Goal: Transaction & Acquisition: Purchase product/service

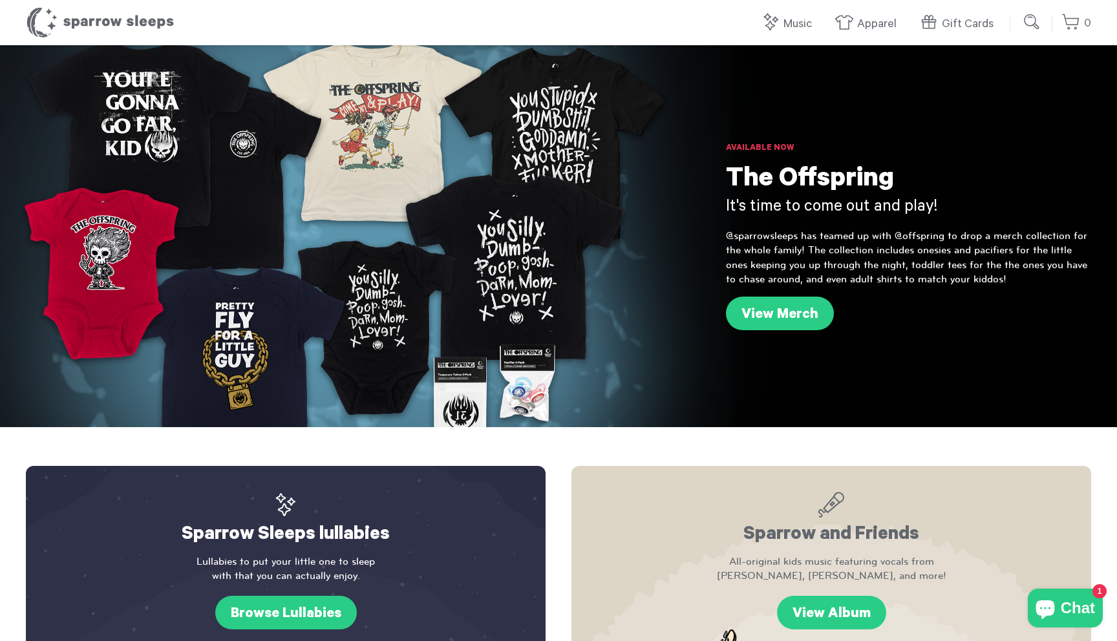
click at [1031, 27] on input "submit" at bounding box center [1033, 22] width 26 height 26
type input "**********"
click at [1020, 9] on input "submit" at bounding box center [1033, 22] width 26 height 26
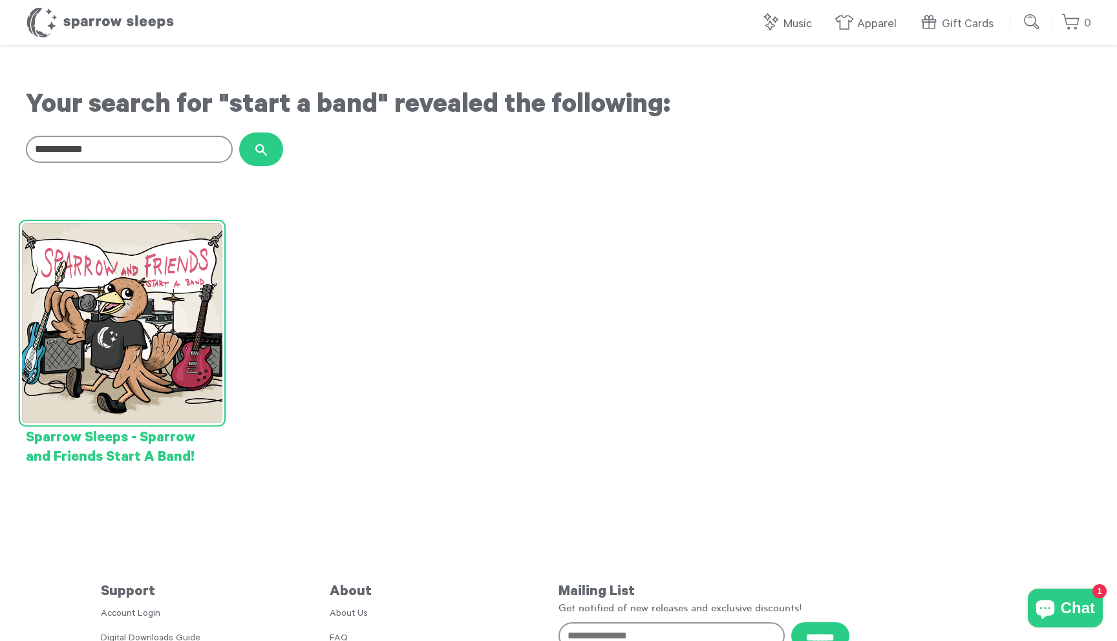
click at [158, 358] on img at bounding box center [122, 323] width 200 height 200
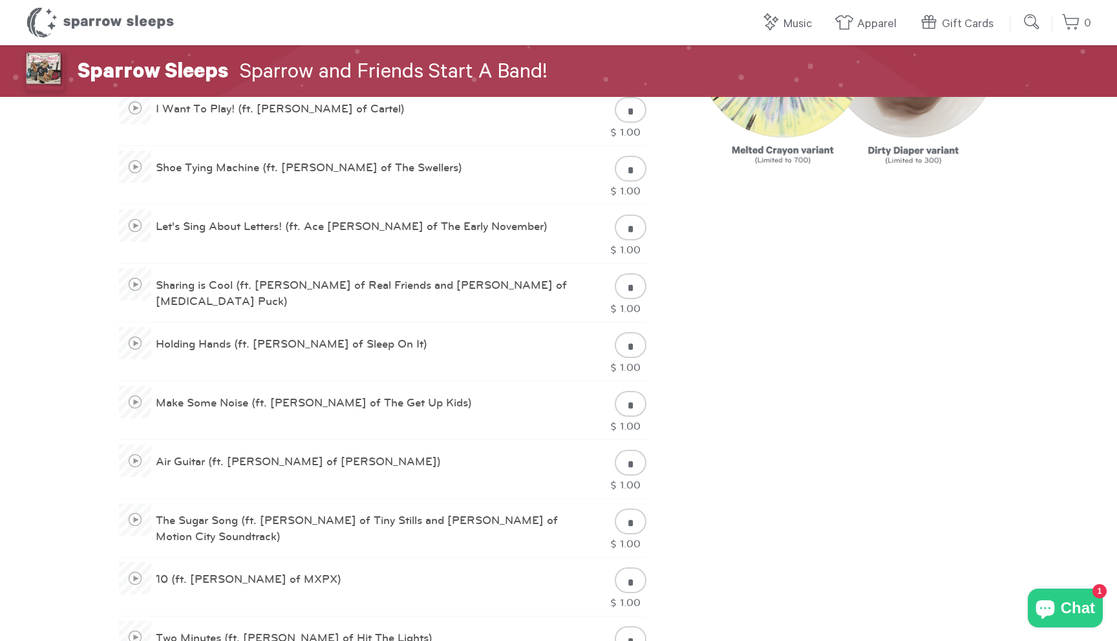
scroll to position [784, 0]
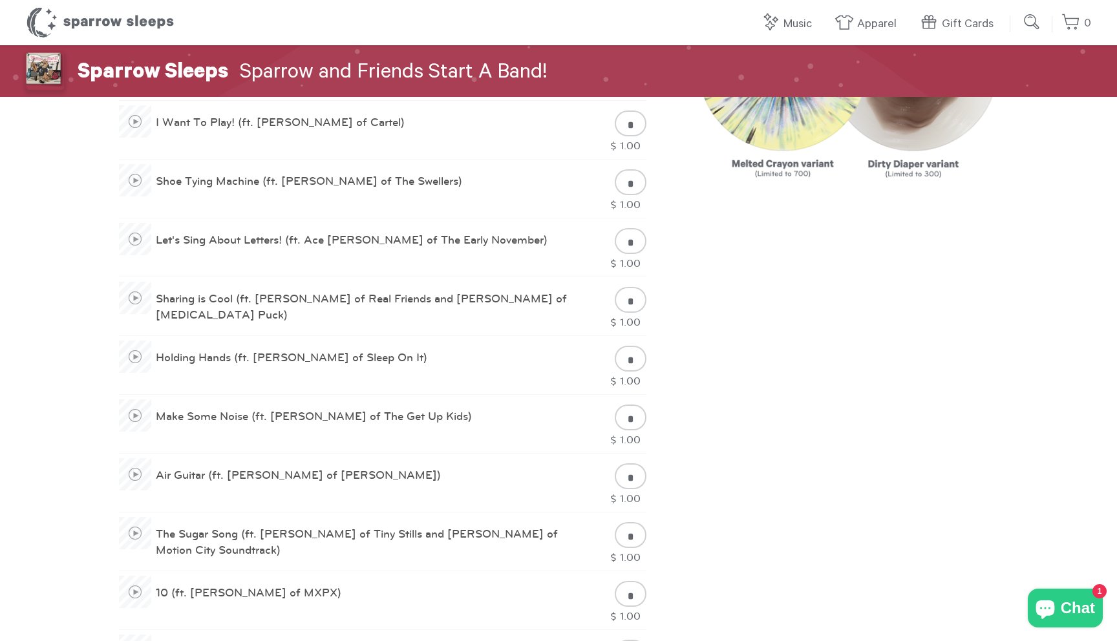
click at [822, 297] on div "Sparrow Sleeps [PERSON_NAME] and Friends Start A Band! 12 Songs • 38 min 11 sec" at bounding box center [558, 270] width 1117 height 2016
